Goal: Task Accomplishment & Management: Use online tool/utility

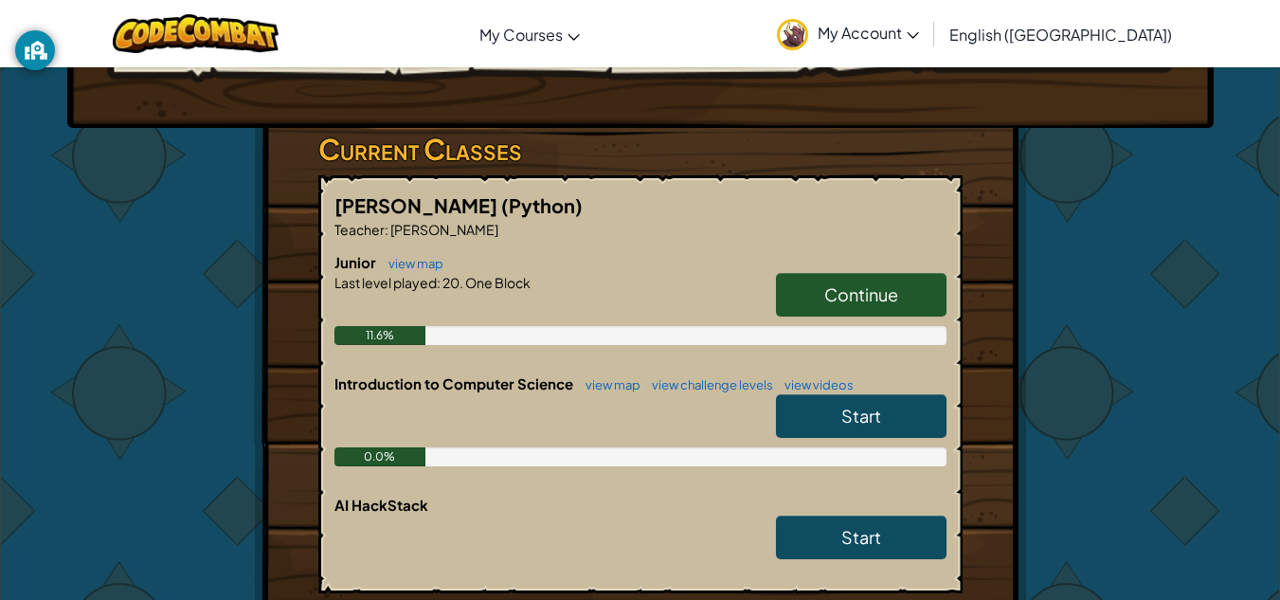
scroll to position [268, 0]
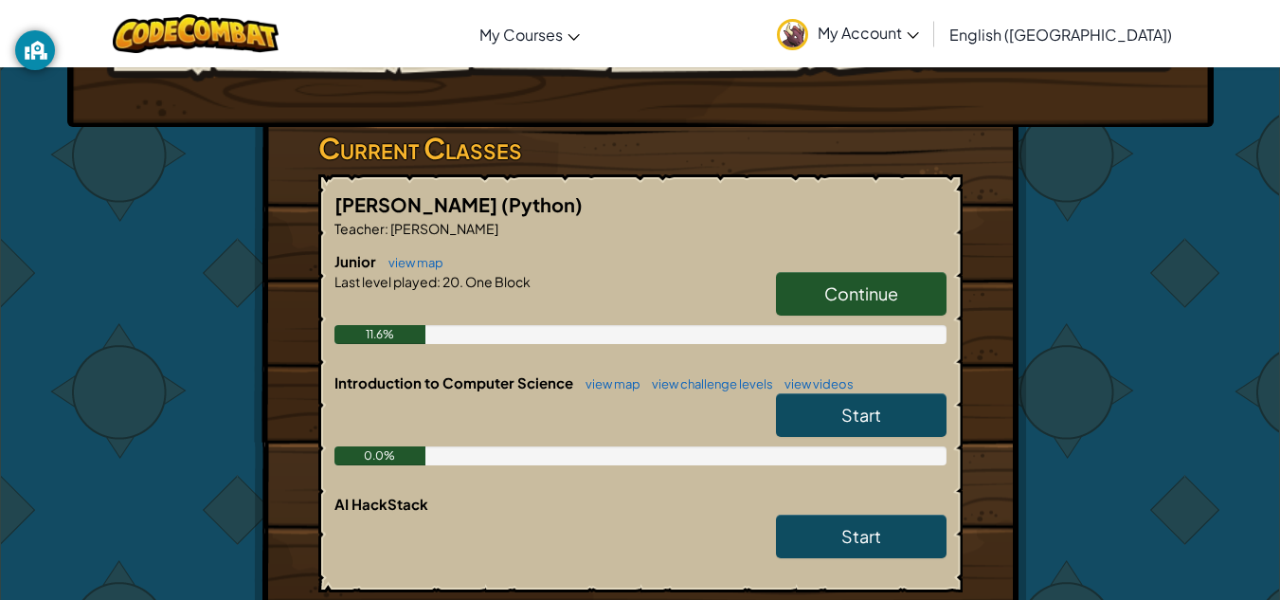
click at [843, 304] on span "Continue" at bounding box center [861, 293] width 74 height 22
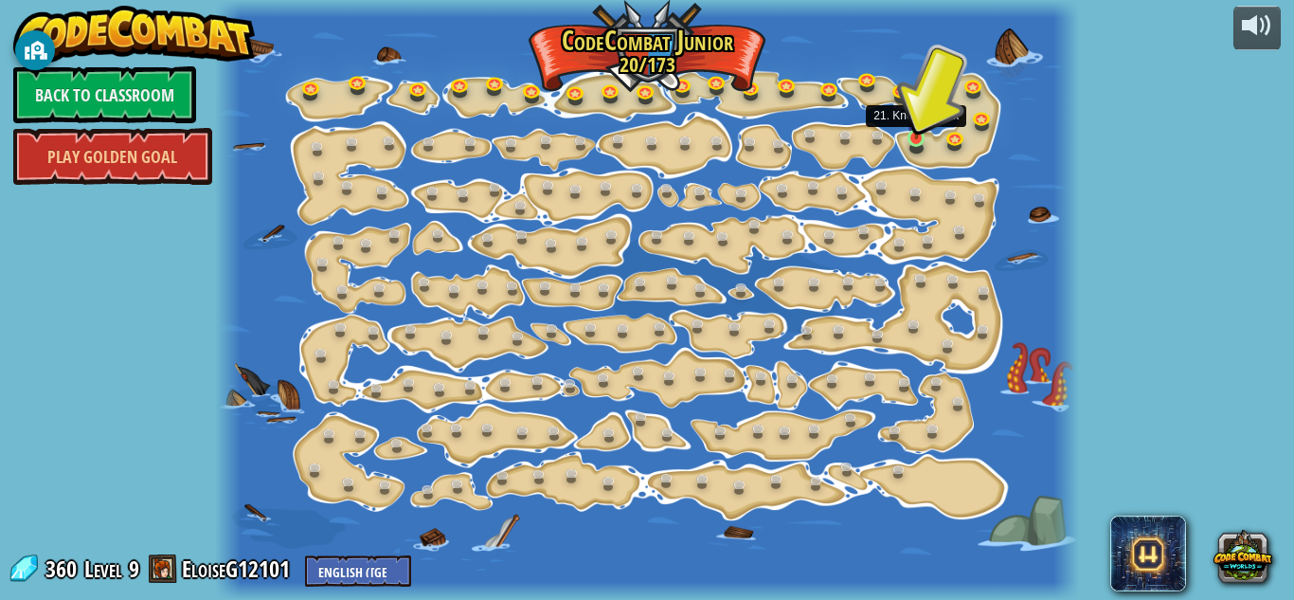
click at [913, 137] on img at bounding box center [917, 117] width 20 height 45
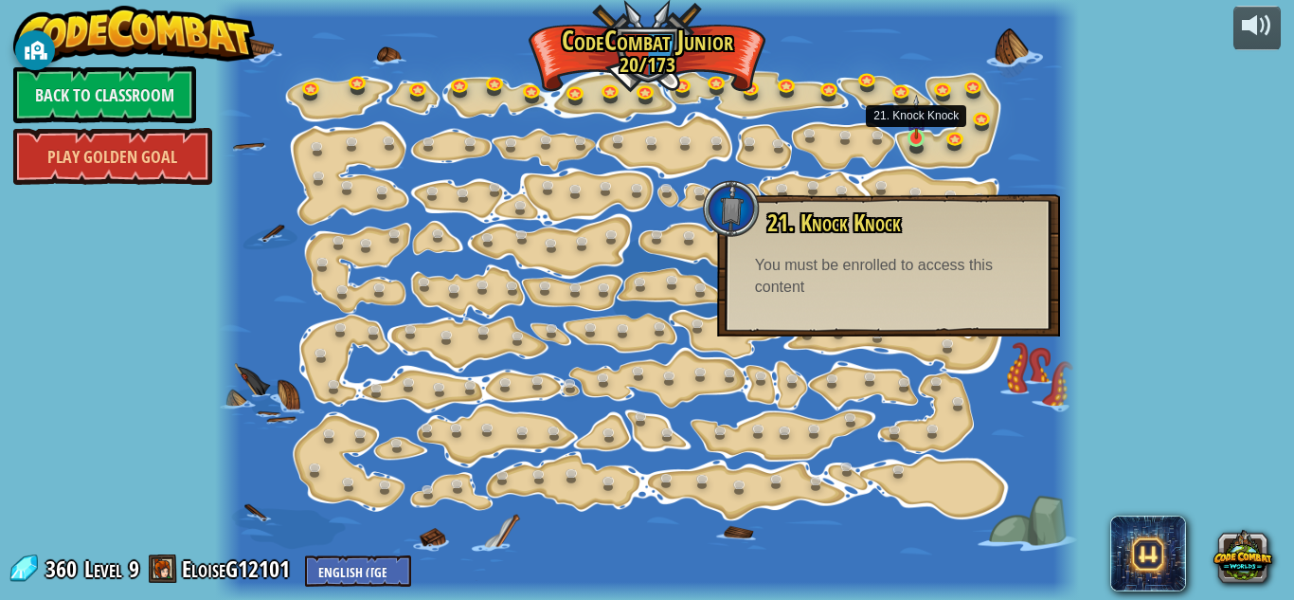
click at [910, 138] on img at bounding box center [917, 117] width 20 height 45
